Goal: Book appointment/travel/reservation

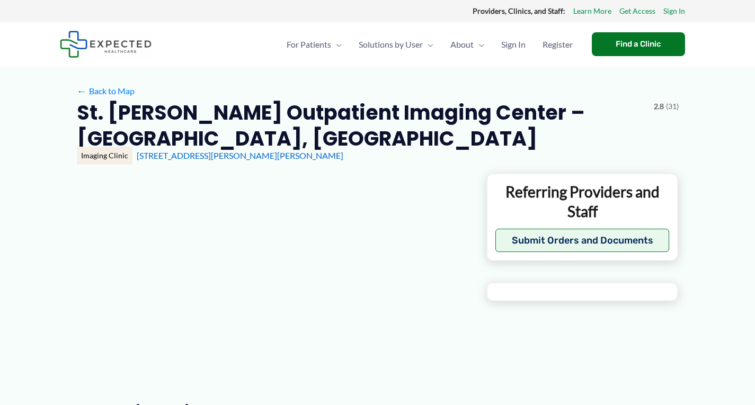
type input "**********"
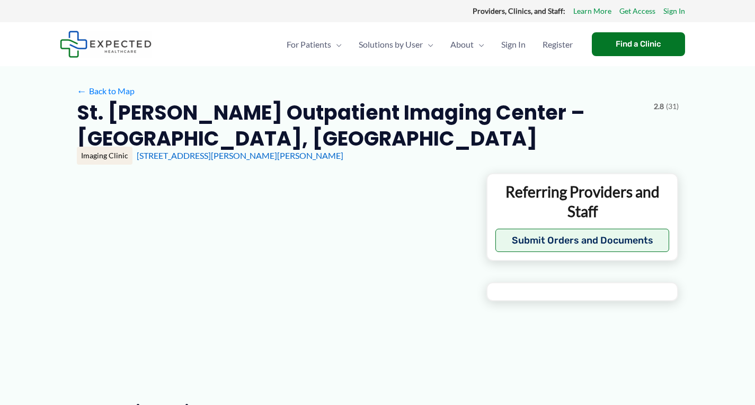
type input "**********"
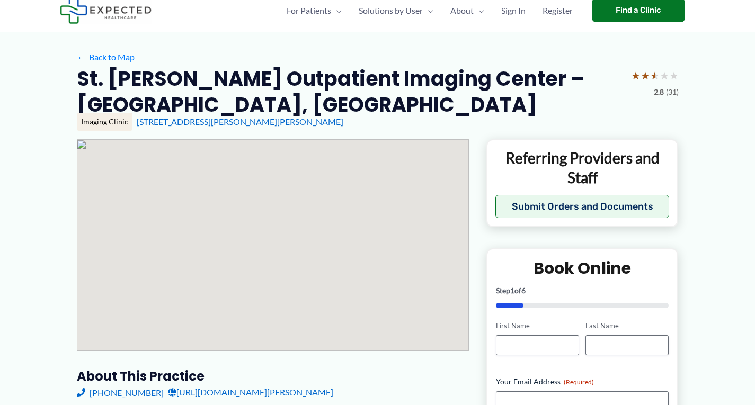
scroll to position [106, 0]
